Goal: Find specific page/section: Find specific page/section

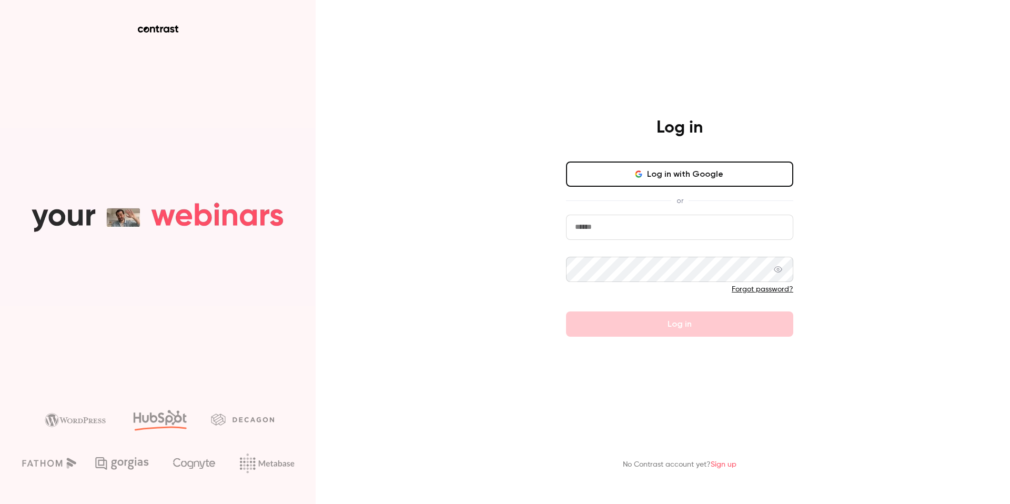
click at [644, 231] on input "email" at bounding box center [679, 227] width 227 height 25
type input "**********"
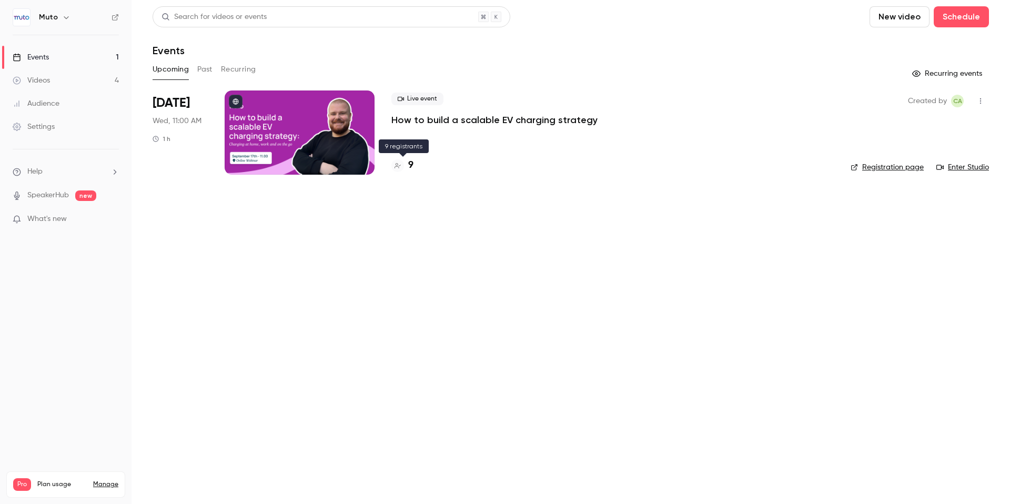
click at [409, 168] on h4 "9" at bounding box center [410, 165] width 5 height 14
